Goal: Task Accomplishment & Management: Use online tool/utility

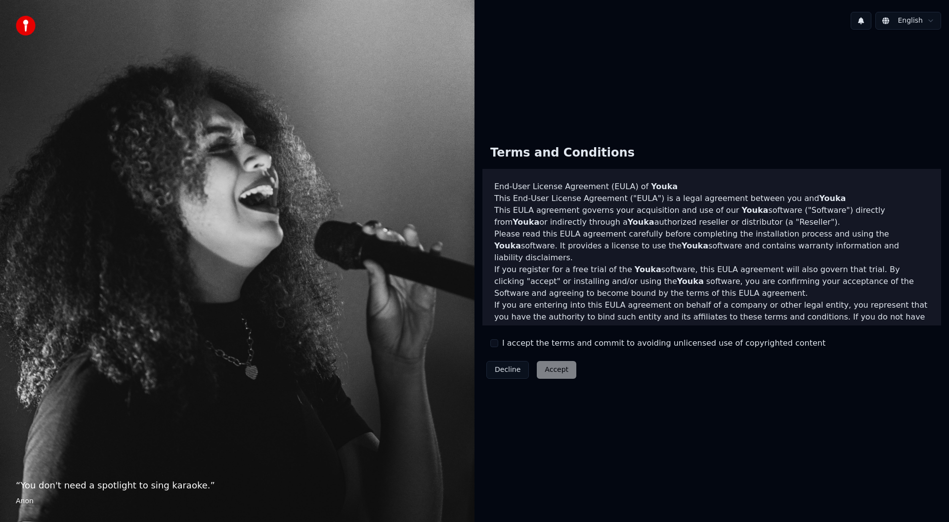
click at [495, 345] on button "I accept the terms and commit to avoiding unlicensed use of copyrighted content" at bounding box center [494, 343] width 8 height 8
click at [552, 366] on button "Accept" at bounding box center [557, 370] width 40 height 18
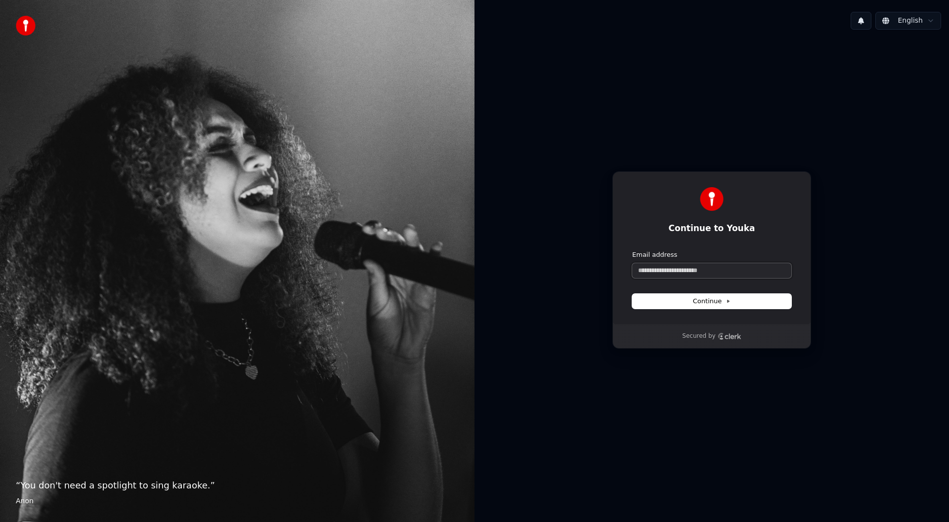
click at [736, 269] on input "Email address" at bounding box center [711, 270] width 159 height 15
click at [743, 300] on button "Continue" at bounding box center [711, 301] width 159 height 15
type input "**********"
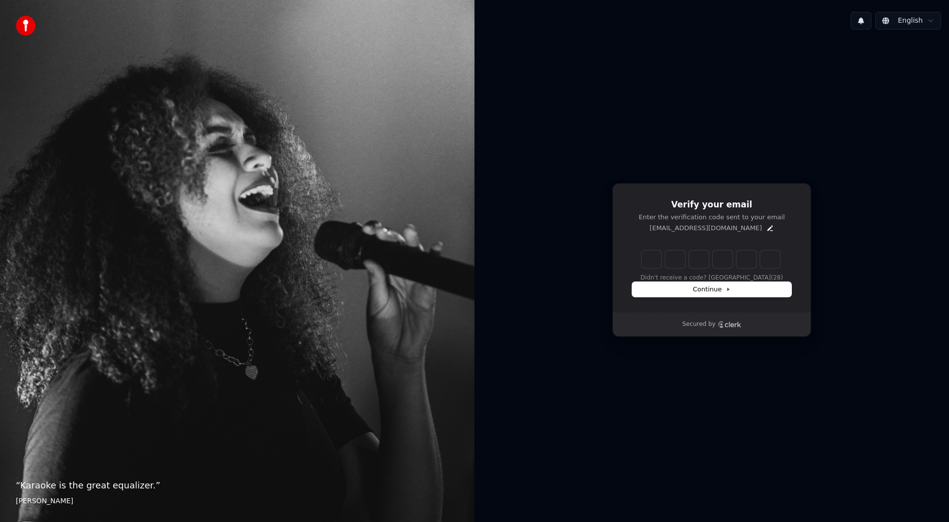
drag, startPoint x: 656, startPoint y: 260, endPoint x: 616, endPoint y: 251, distance: 41.1
click at [655, 261] on input "Enter verification code. Digit 1" at bounding box center [651, 260] width 20 height 18
click at [649, 252] on input "Enter verification code. Digit 1" at bounding box center [651, 260] width 20 height 18
type input "******"
type input "*"
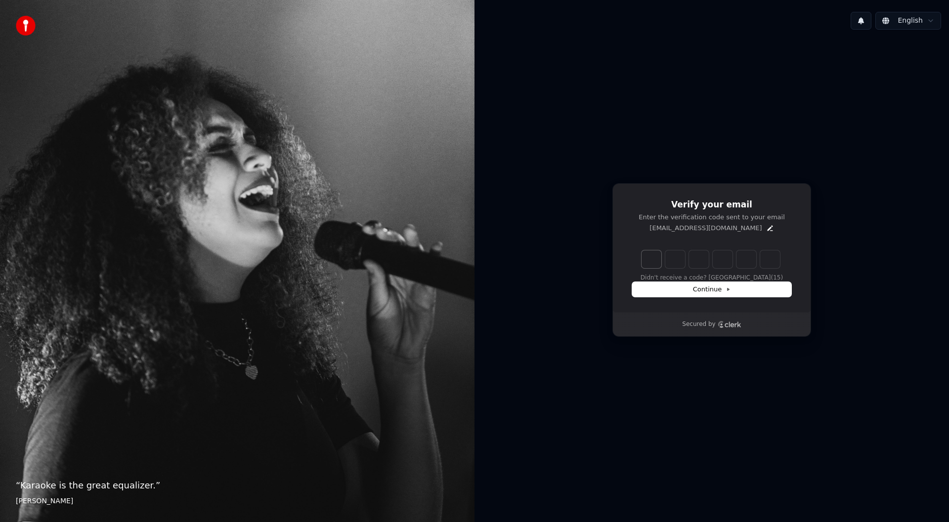
type input "*"
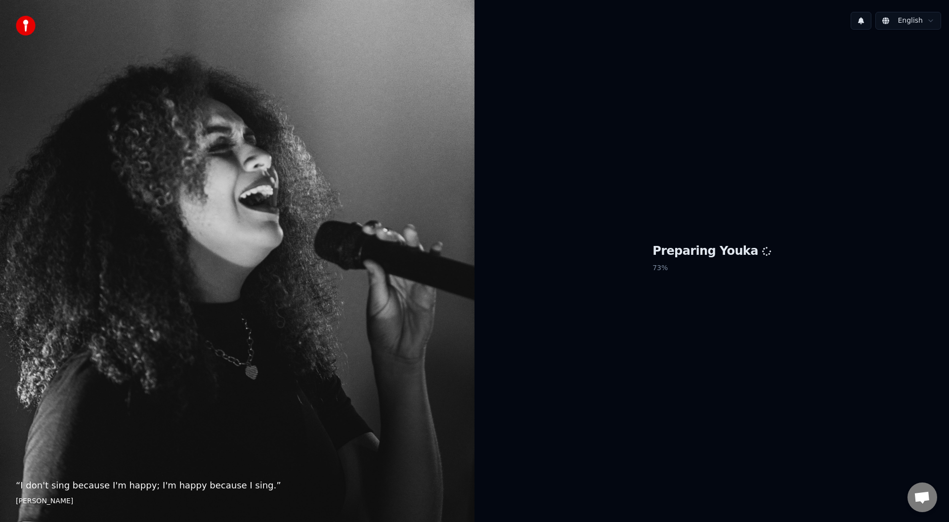
click at [664, 221] on div "Preparing Youka 73 %" at bounding box center [711, 260] width 474 height 445
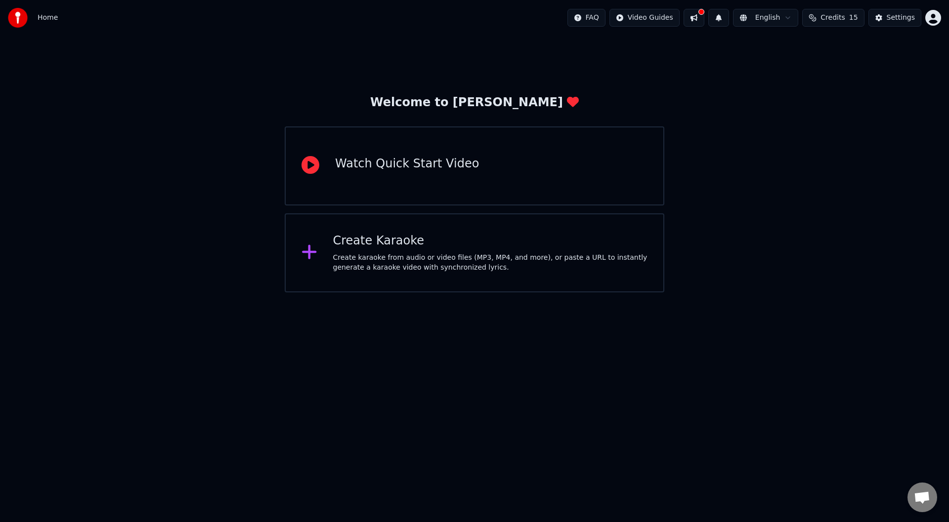
click at [406, 247] on div "Create Karaoke" at bounding box center [490, 241] width 315 height 16
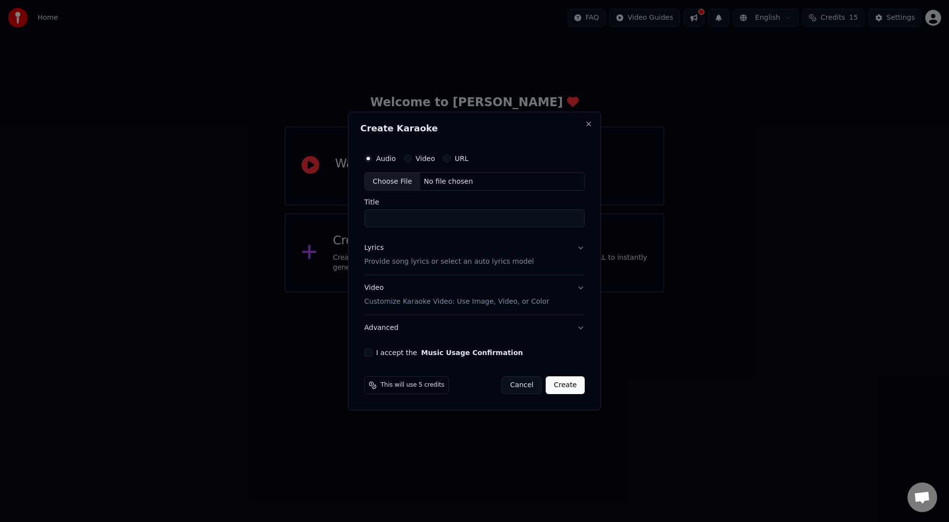
click at [418, 163] on div "Audio Video URL" at bounding box center [474, 159] width 220 height 20
click at [416, 161] on label "Video" at bounding box center [425, 158] width 19 height 7
click at [412, 161] on button "Video" at bounding box center [408, 159] width 8 height 8
click at [432, 209] on div "Title" at bounding box center [474, 213] width 220 height 29
click at [432, 213] on input "Title" at bounding box center [474, 219] width 220 height 18
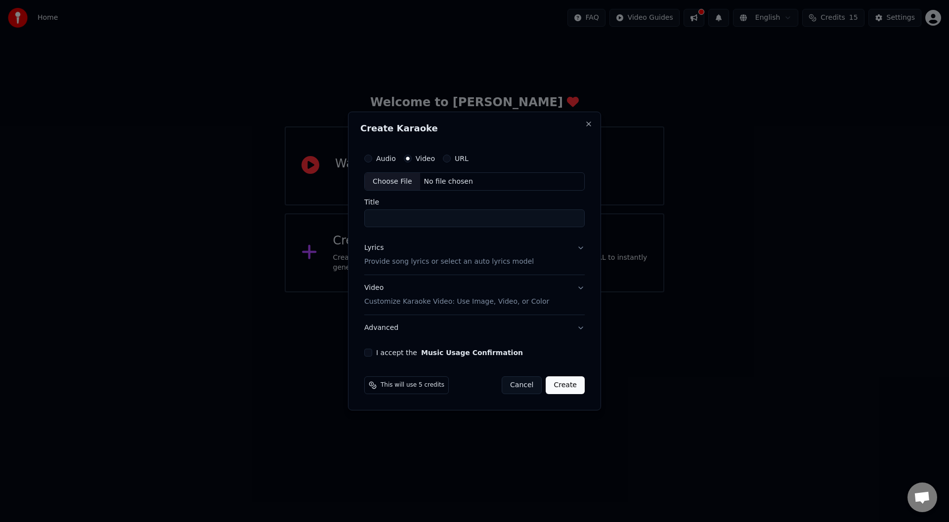
click at [443, 183] on div "No file chosen" at bounding box center [448, 182] width 57 height 10
click at [561, 297] on button "Video Customize Karaoke Video: Use Image, Video, or Color" at bounding box center [474, 296] width 220 height 40
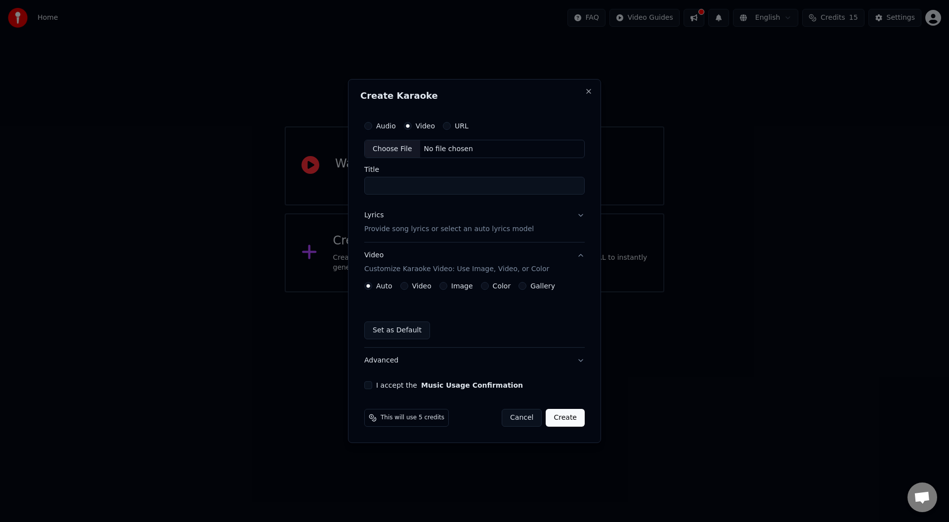
click at [559, 260] on button "Video Customize Karaoke Video: Use Image, Video, or Color" at bounding box center [474, 263] width 220 height 40
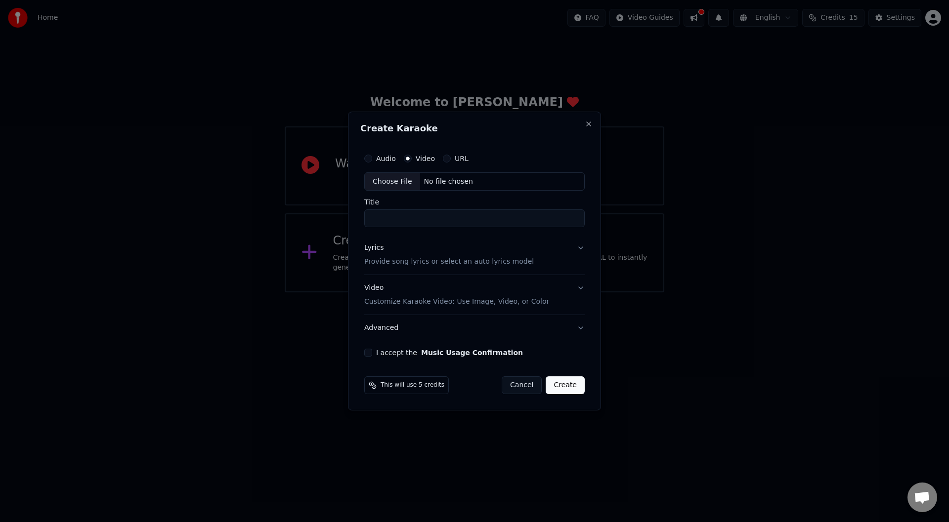
click at [443, 157] on div "URL" at bounding box center [456, 159] width 26 height 8
click at [446, 159] on button "URL" at bounding box center [447, 159] width 8 height 8
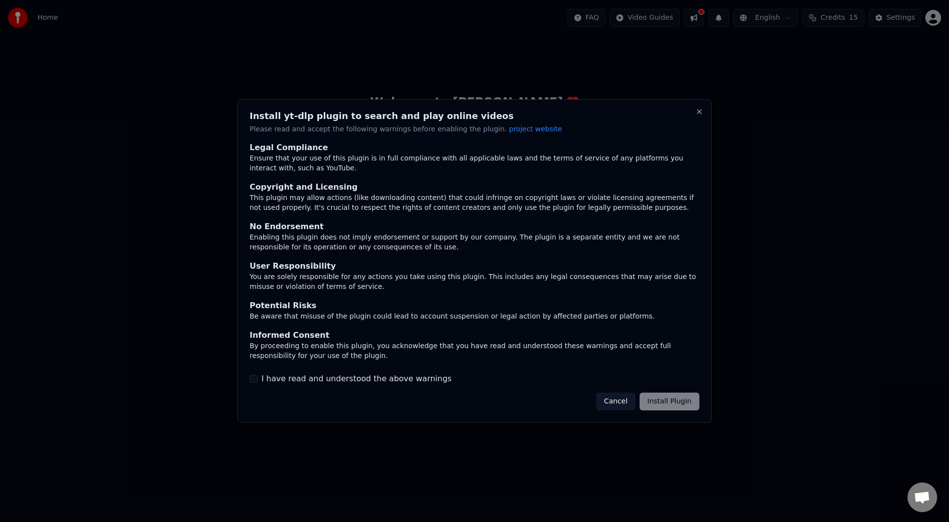
click at [343, 377] on label "I have read and understood the above warnings" at bounding box center [356, 379] width 190 height 12
click at [257, 377] on button "I have read and understood the above warnings" at bounding box center [254, 379] width 8 height 8
click at [670, 400] on button "Install Plugin" at bounding box center [669, 402] width 60 height 18
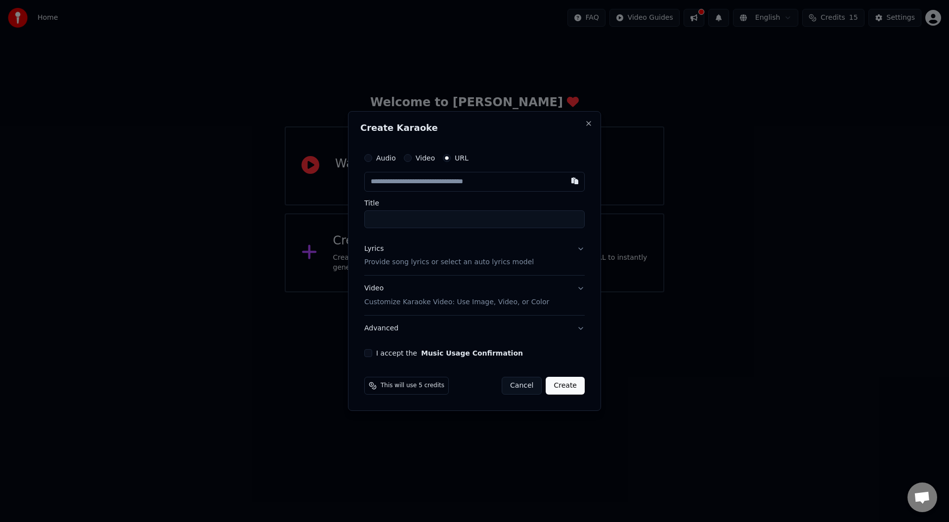
type input "**********"
click at [508, 203] on label "Title" at bounding box center [474, 203] width 220 height 7
click at [508, 210] on input "**********" at bounding box center [474, 219] width 220 height 18
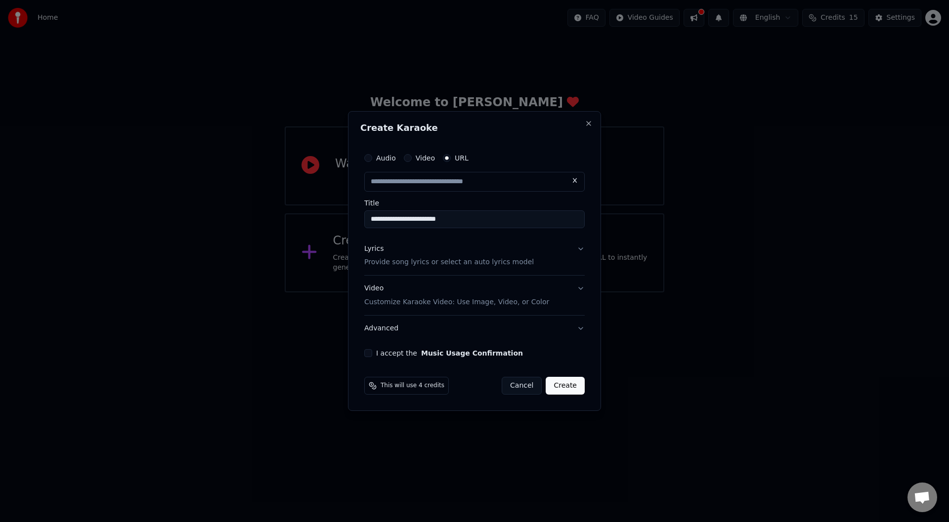
click at [560, 263] on button "Lyrics Provide song lyrics or select an auto lyrics model" at bounding box center [474, 256] width 220 height 40
type input "**********"
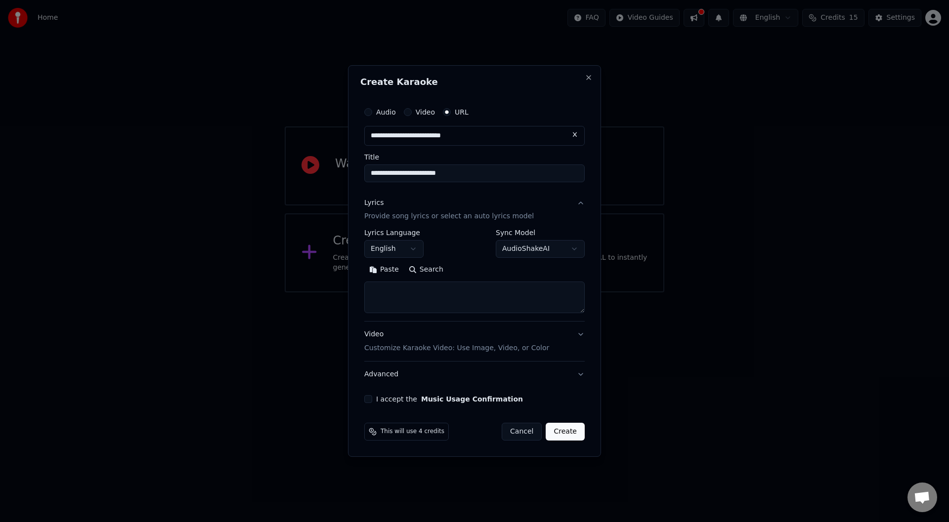
click at [577, 206] on button "Lyrics Provide song lyrics or select an auto lyrics model" at bounding box center [474, 210] width 220 height 40
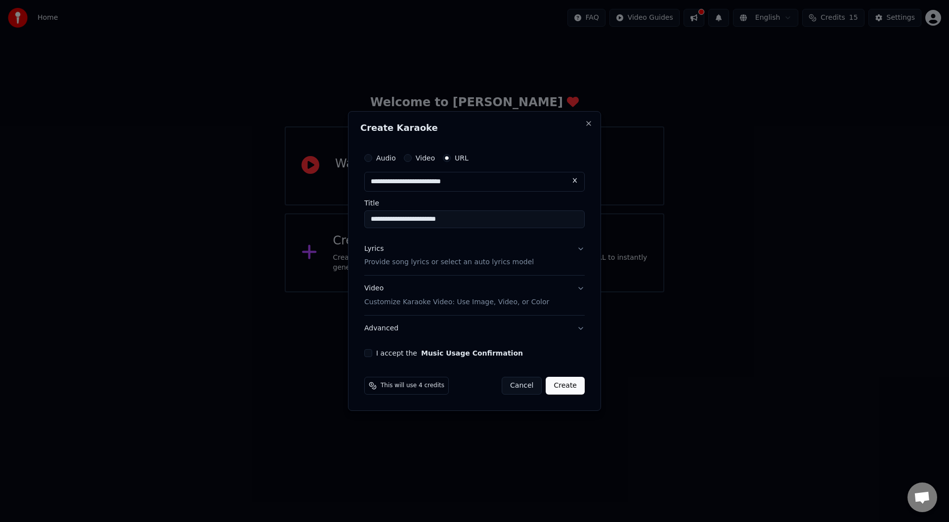
click at [570, 288] on button "Video Customize Karaoke Video: Use Image, Video, or Color" at bounding box center [474, 296] width 220 height 40
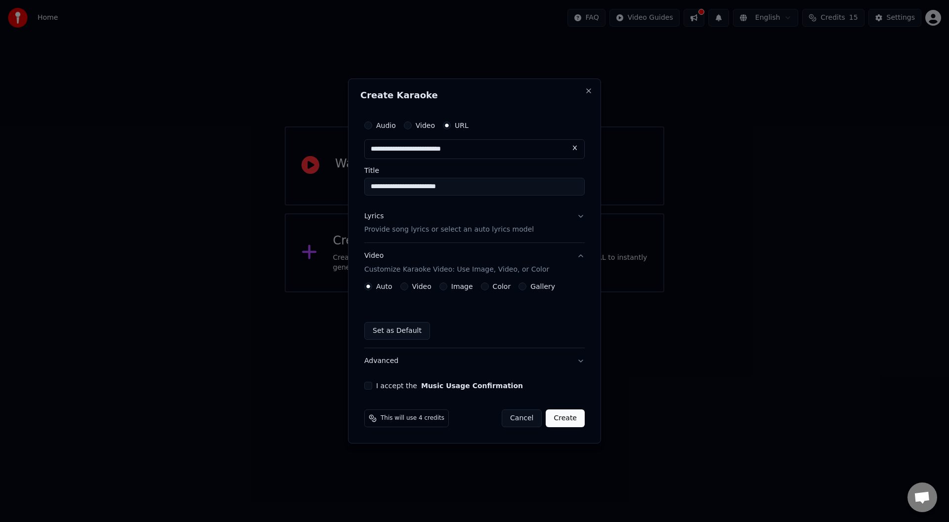
click at [575, 257] on button "Video Customize Karaoke Video: Use Image, Video, or Color" at bounding box center [474, 264] width 220 height 40
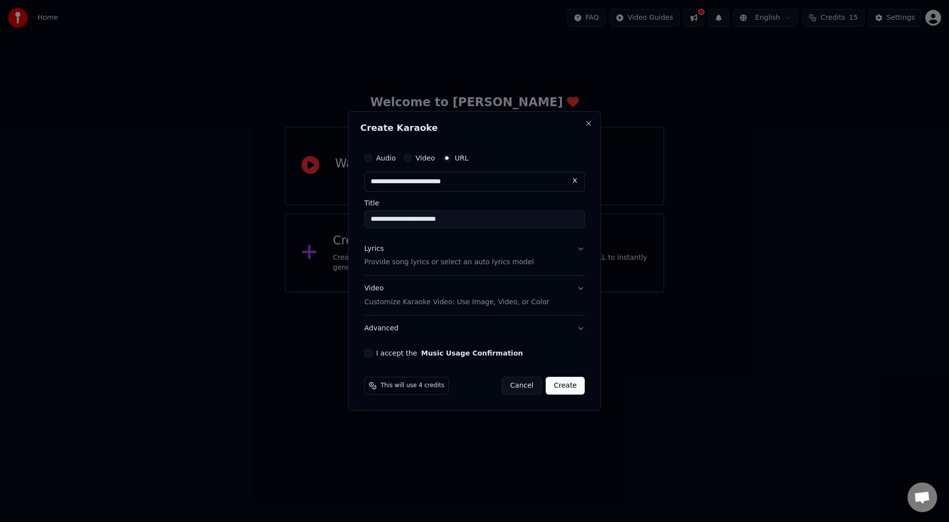
click at [368, 355] on button "I accept the Music Usage Confirmation" at bounding box center [368, 353] width 8 height 8
click at [568, 384] on button "Create" at bounding box center [564, 386] width 39 height 18
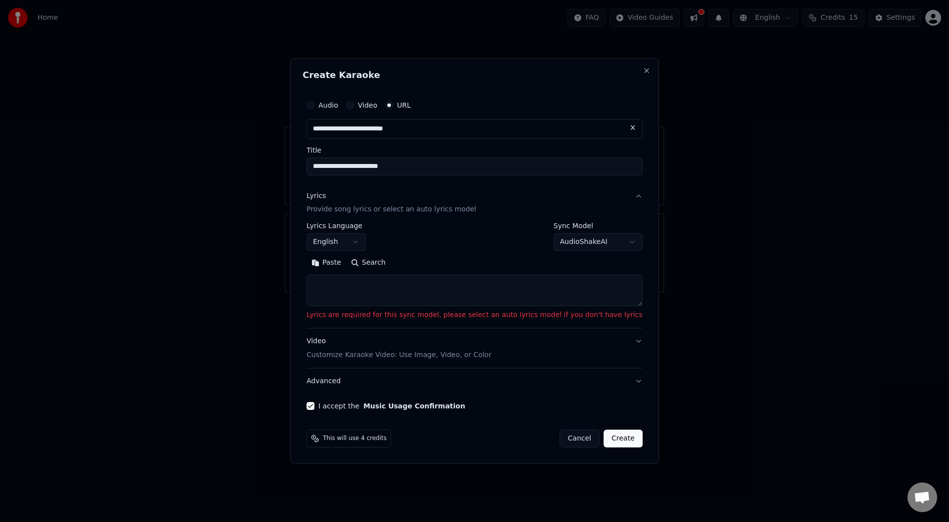
click at [409, 279] on textarea at bounding box center [474, 291] width 336 height 32
click at [589, 241] on button "AudioShakeAI" at bounding box center [597, 243] width 89 height 18
select select "**********"
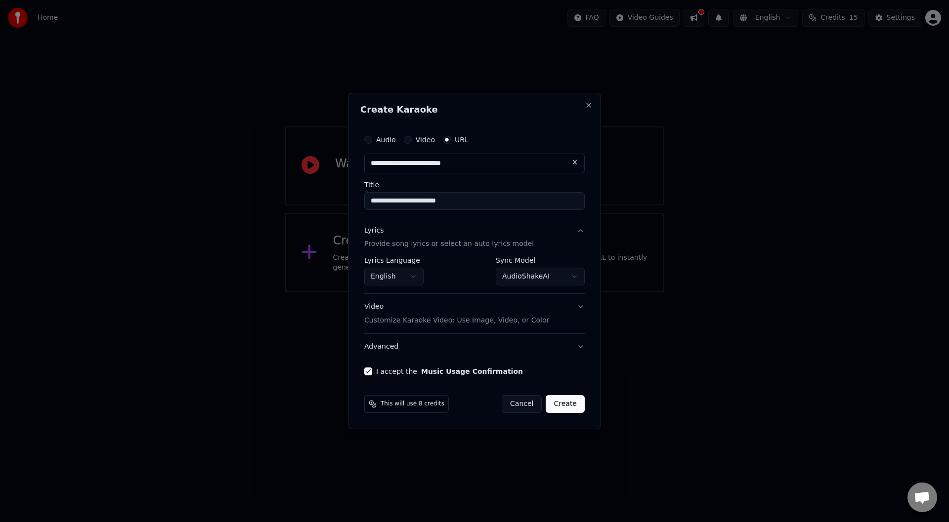
click at [569, 398] on button "Create" at bounding box center [564, 404] width 39 height 18
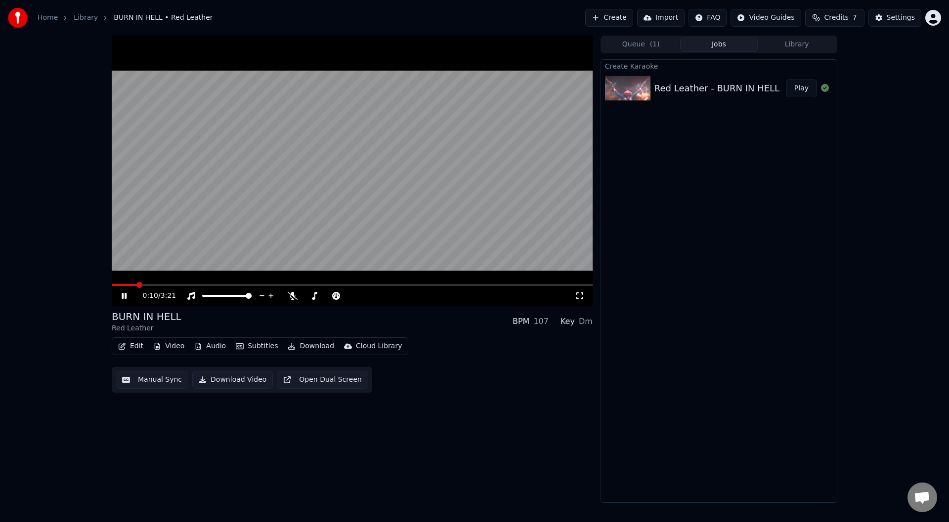
click at [124, 297] on icon at bounding box center [131, 296] width 23 height 8
click at [124, 297] on icon at bounding box center [124, 296] width 6 height 7
click at [587, 299] on div "0:11 / 3:21" at bounding box center [352, 296] width 473 height 10
click at [581, 299] on icon at bounding box center [579, 296] width 7 height 7
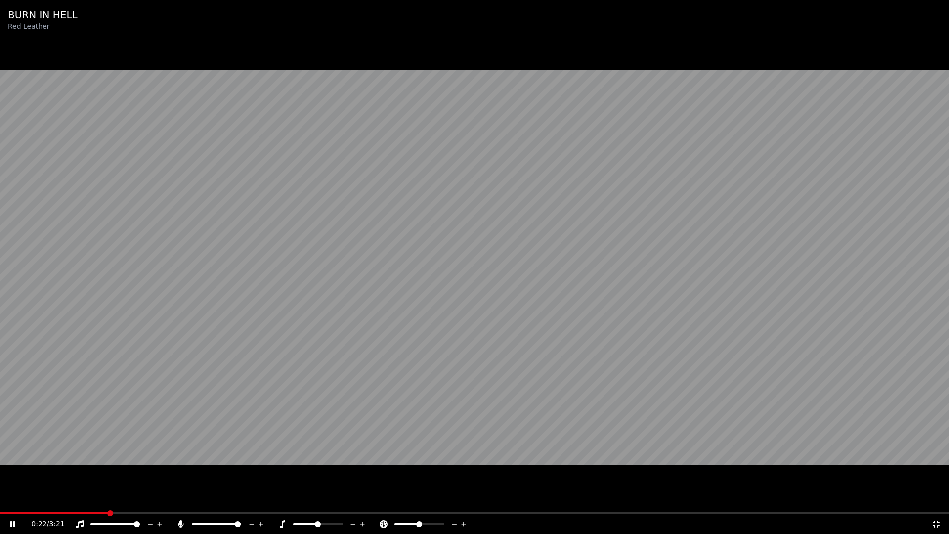
click at [241, 522] on span at bounding box center [216, 524] width 49 height 2
click at [320, 417] on video at bounding box center [474, 267] width 949 height 534
click at [933, 522] on icon at bounding box center [936, 524] width 10 height 8
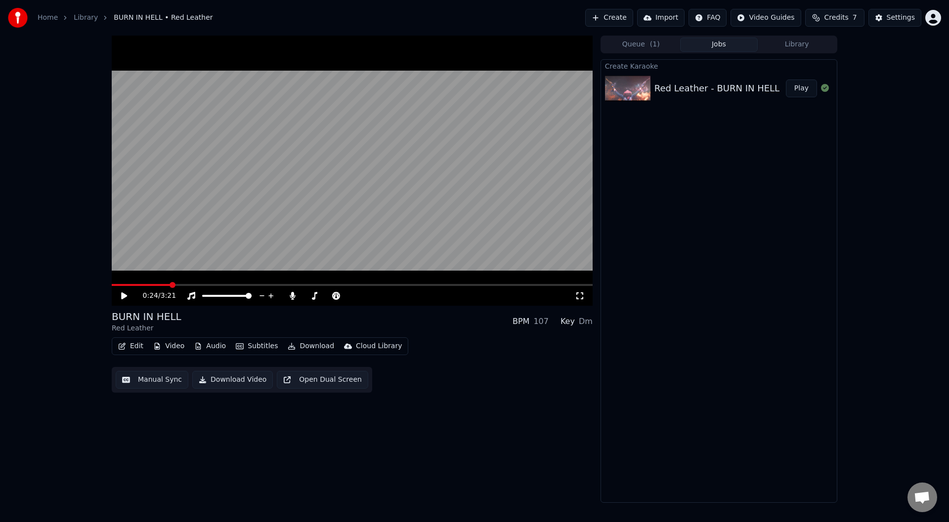
click at [581, 293] on icon at bounding box center [580, 296] width 10 height 8
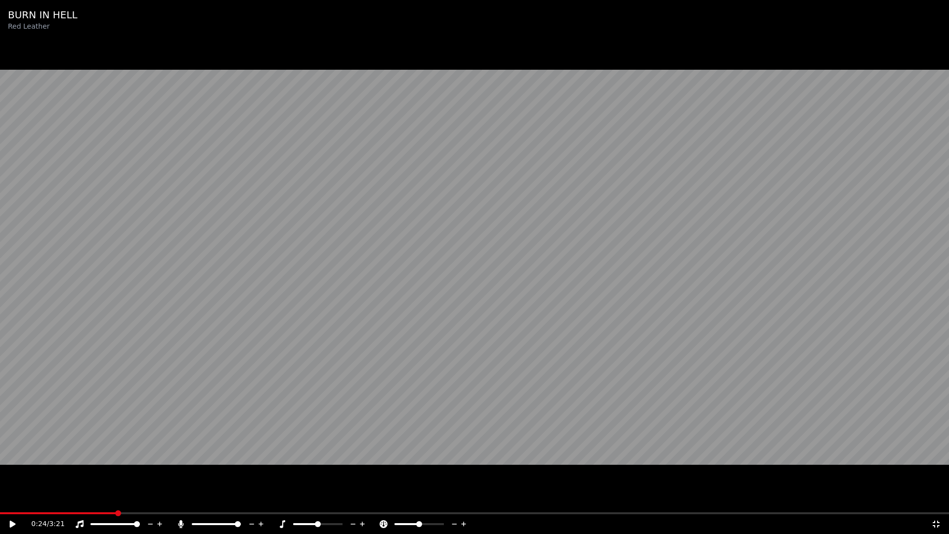
click at [336, 382] on video at bounding box center [474, 267] width 949 height 534
click at [577, 392] on video at bounding box center [474, 267] width 949 height 534
drag, startPoint x: 938, startPoint y: 522, endPoint x: 929, endPoint y: 494, distance: 30.0
click at [937, 522] on icon at bounding box center [935, 523] width 7 height 7
